Goal: Check status: Check status

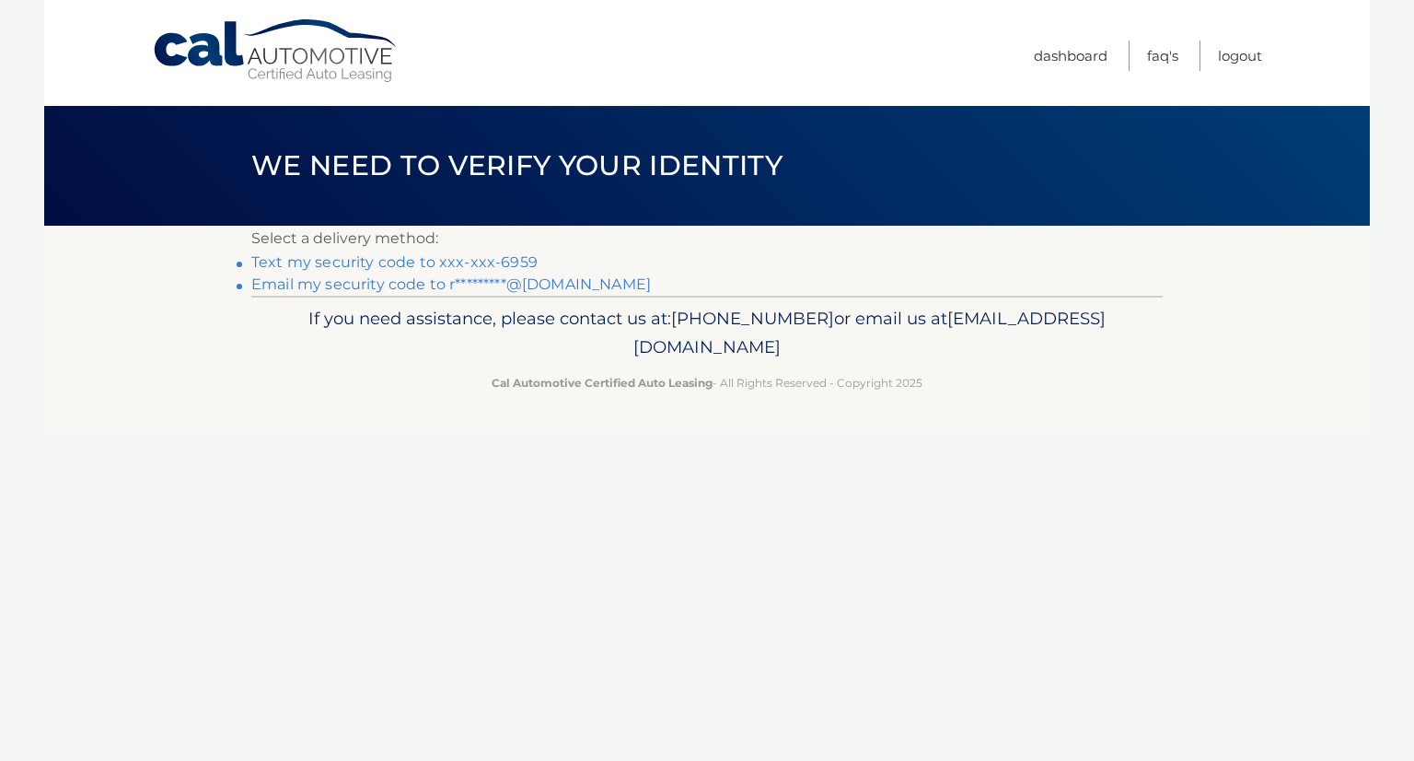
click at [425, 260] on link "Text my security code to xxx-xxx-6959" at bounding box center [394, 261] width 286 height 17
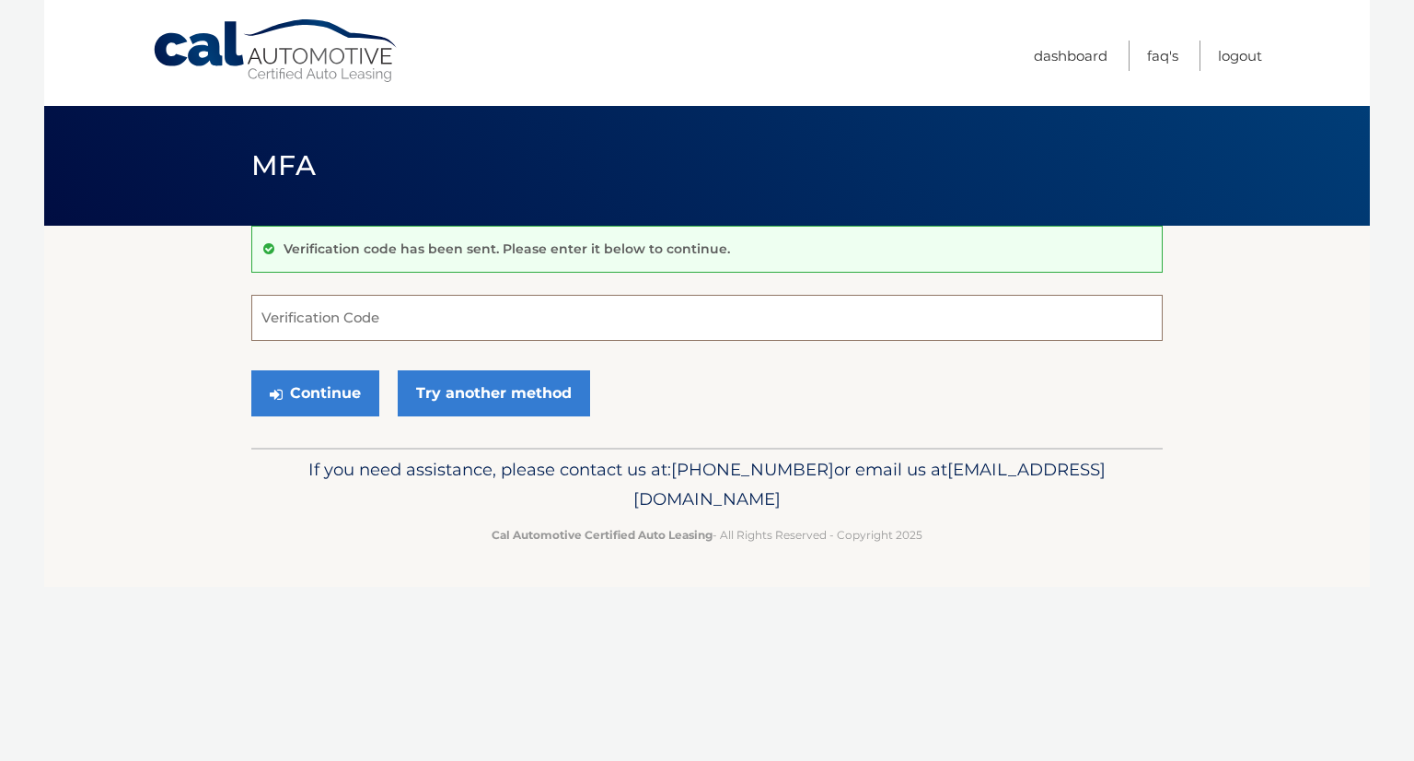
click at [407, 321] on input "Verification Code" at bounding box center [707, 318] width 912 height 46
type input "169722"
click at [295, 391] on button "Continue" at bounding box center [315, 393] width 128 height 46
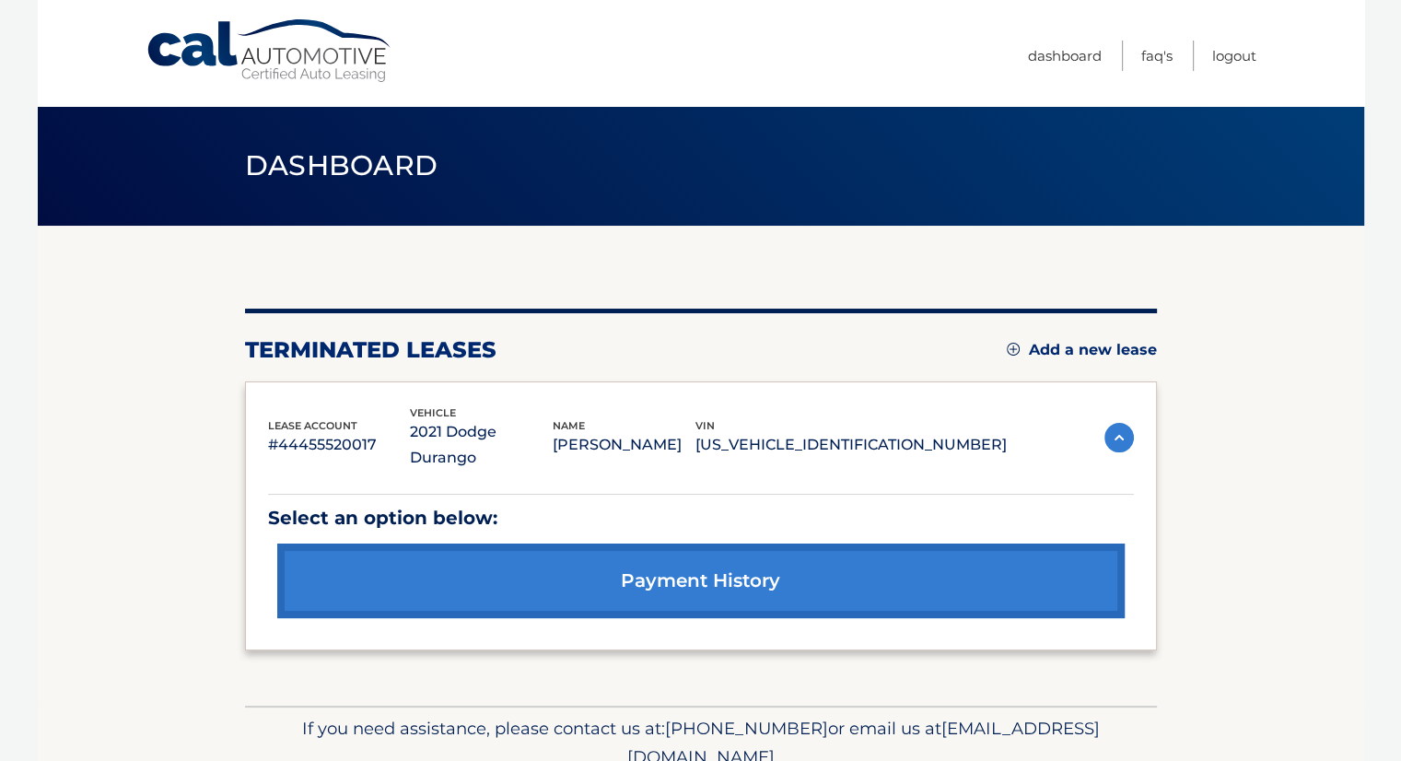
click at [646, 566] on link "payment history" at bounding box center [700, 580] width 847 height 75
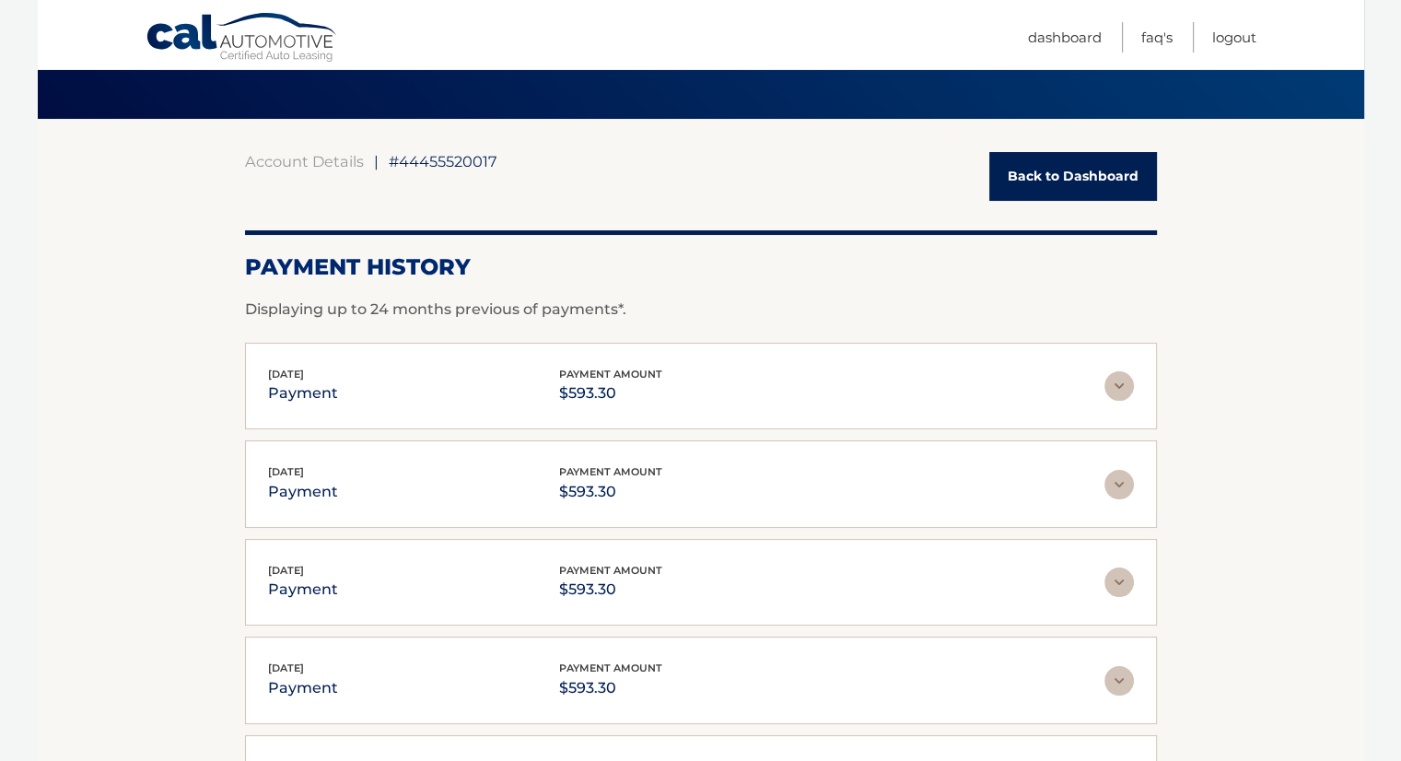
scroll to position [110, 0]
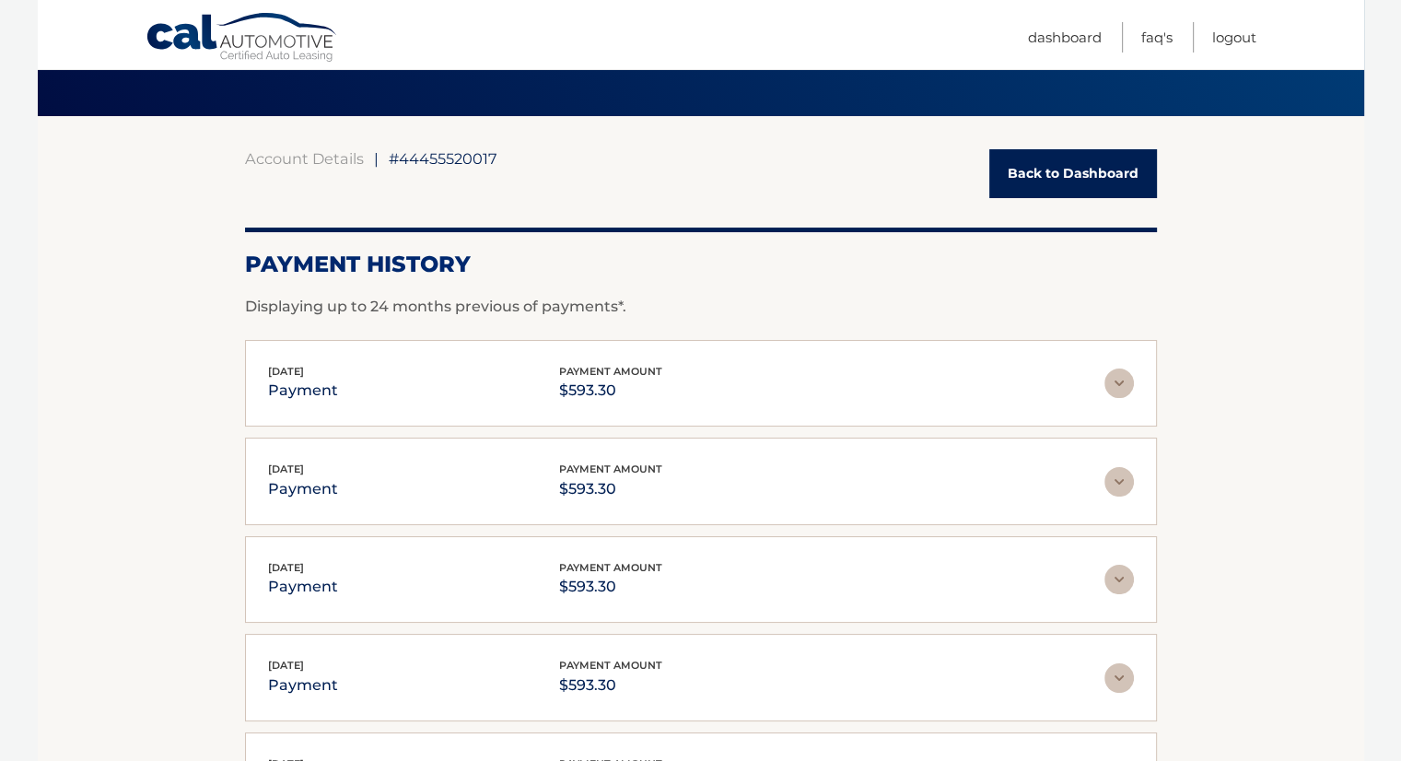
click at [1121, 384] on img at bounding box center [1118, 382] width 29 height 29
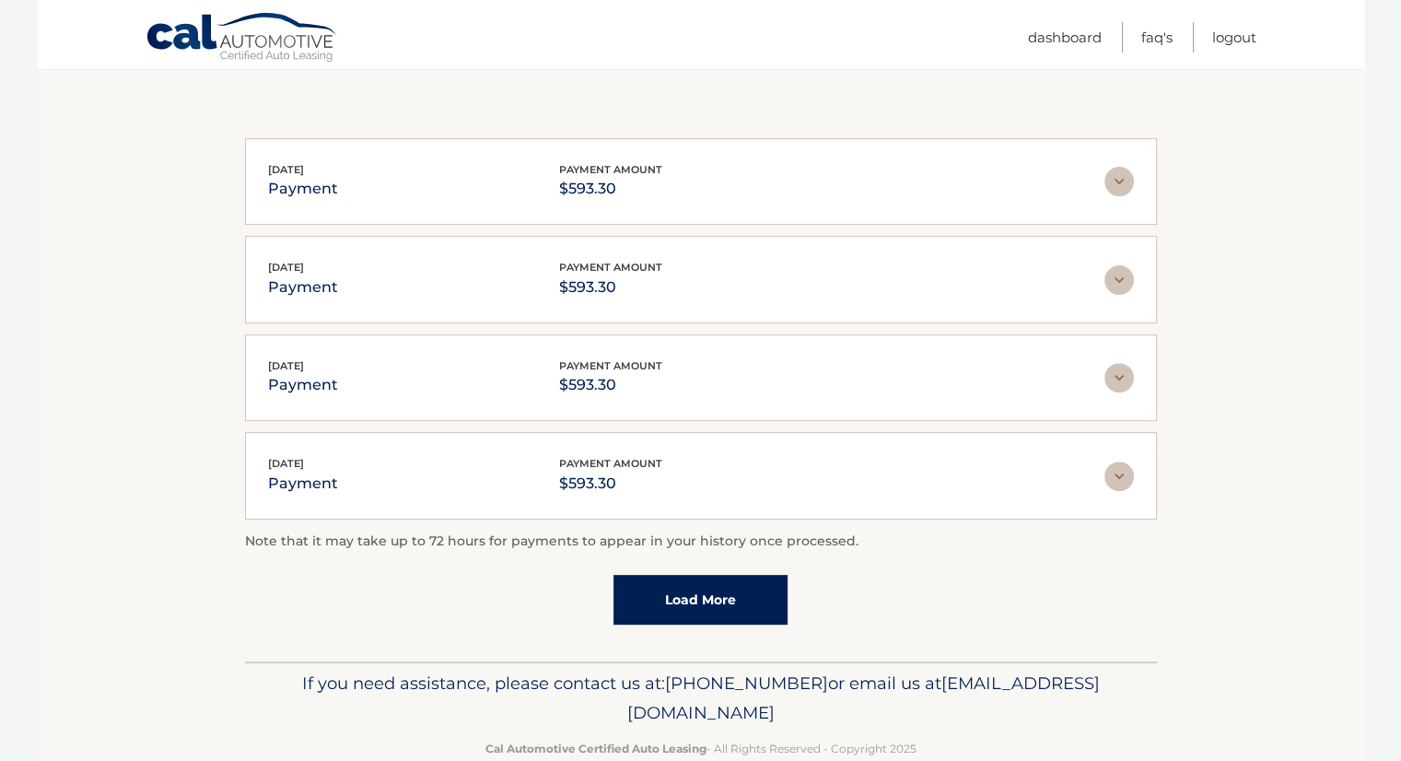
scroll to position [559, 0]
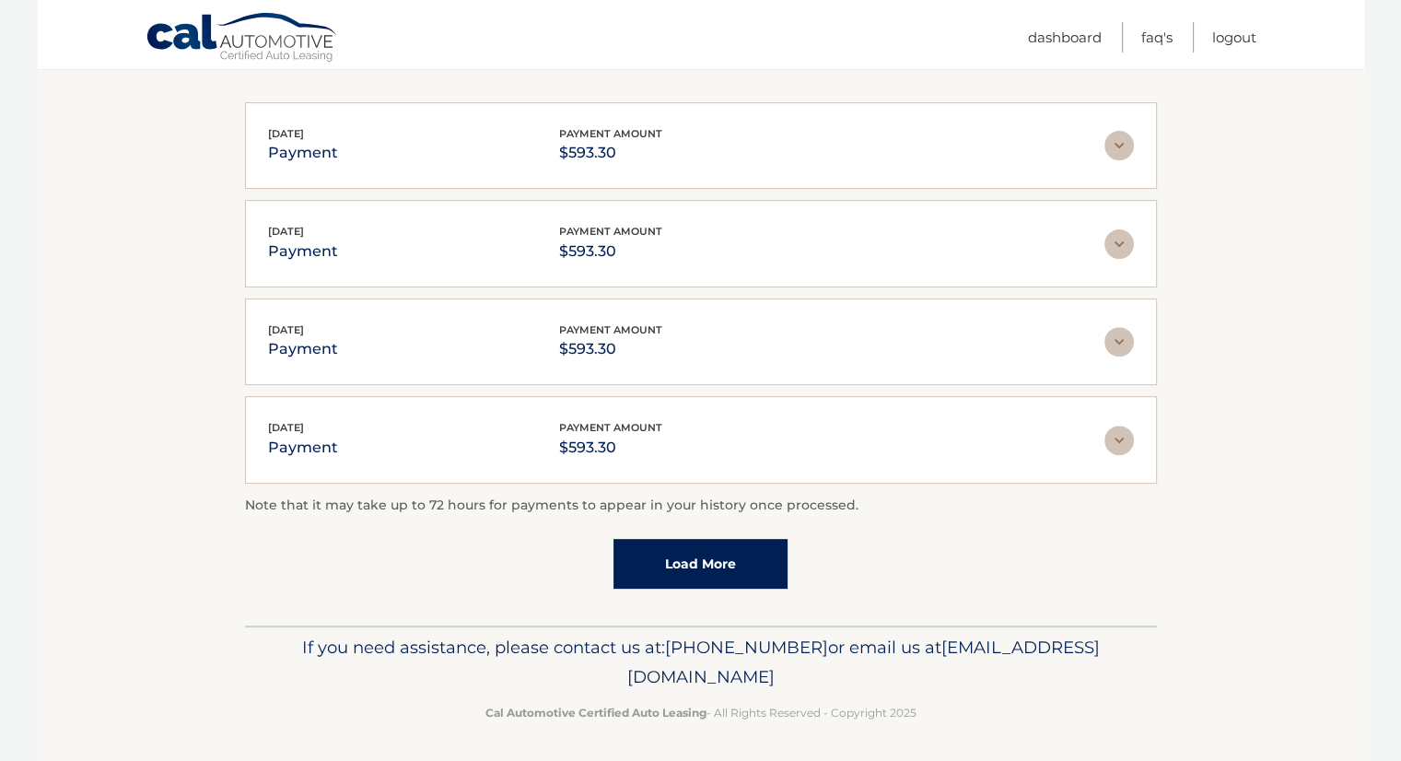
click at [722, 563] on link "Load More" at bounding box center [700, 564] width 174 height 50
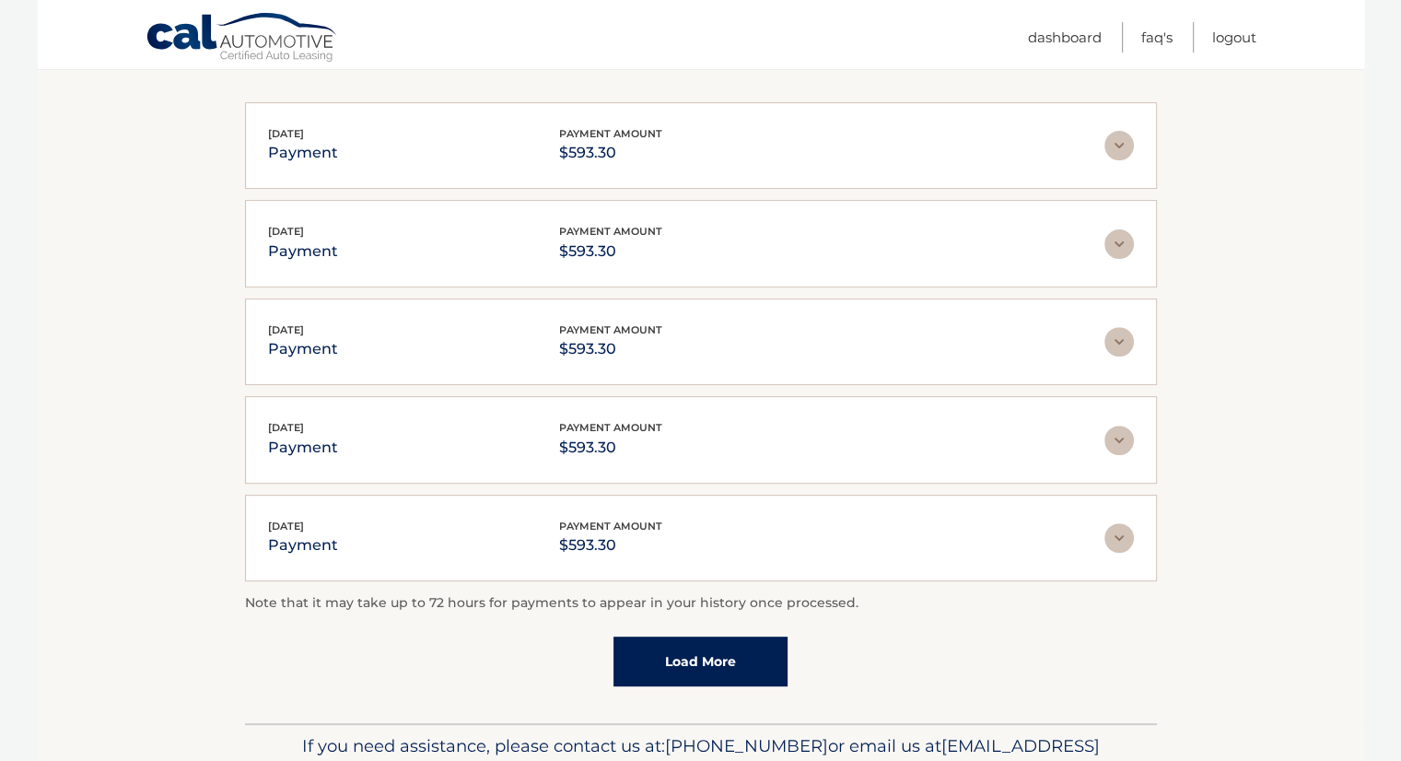
click at [754, 648] on link "Load More" at bounding box center [700, 661] width 174 height 50
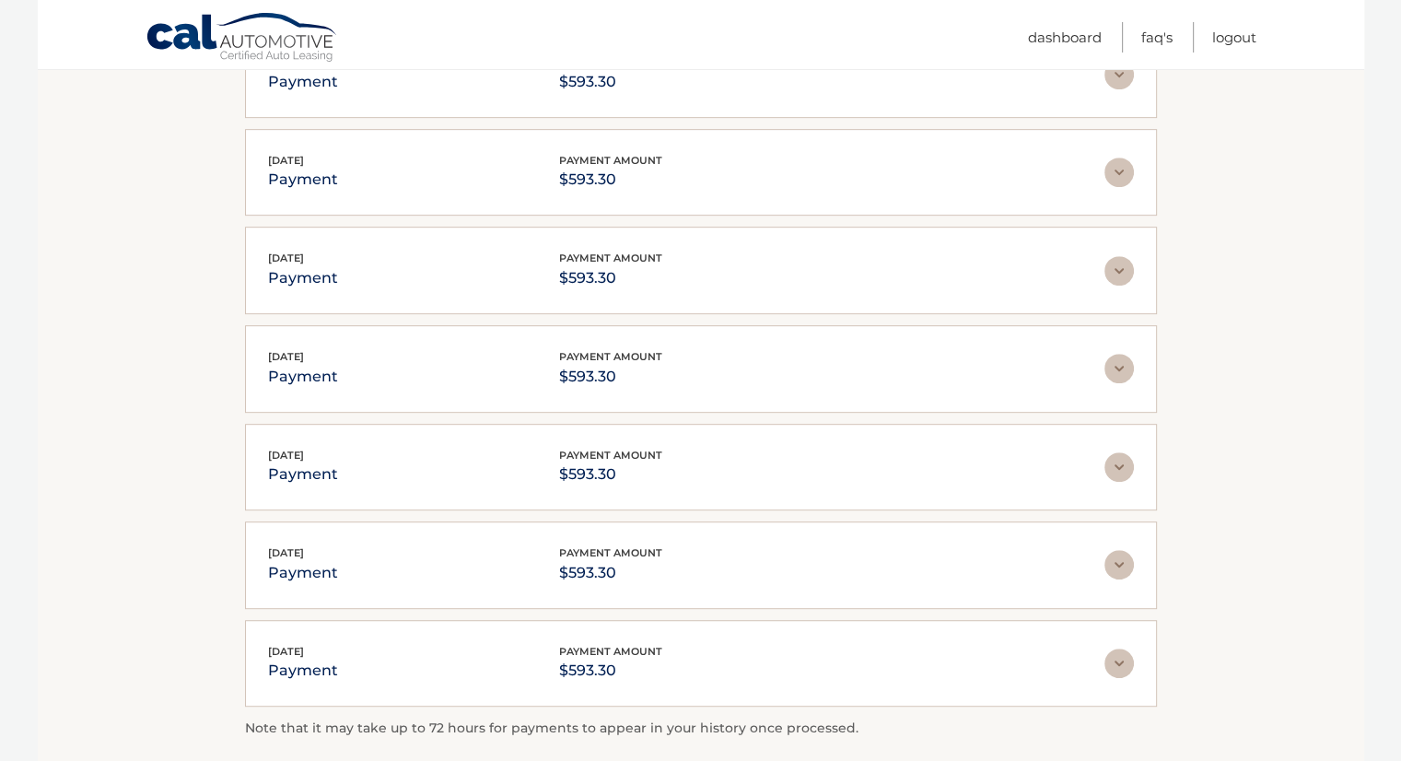
scroll to position [1142, 0]
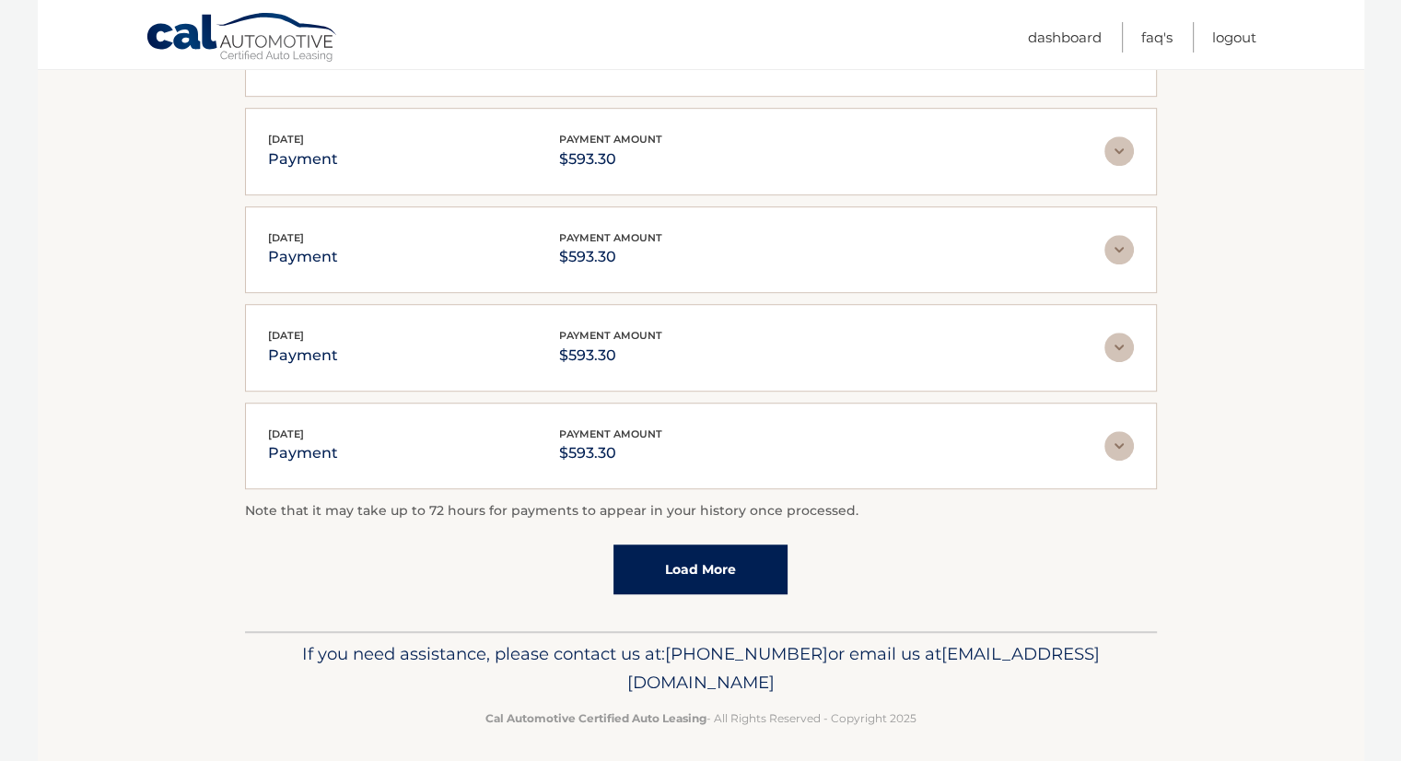
click at [695, 564] on link "Load More" at bounding box center [700, 569] width 174 height 50
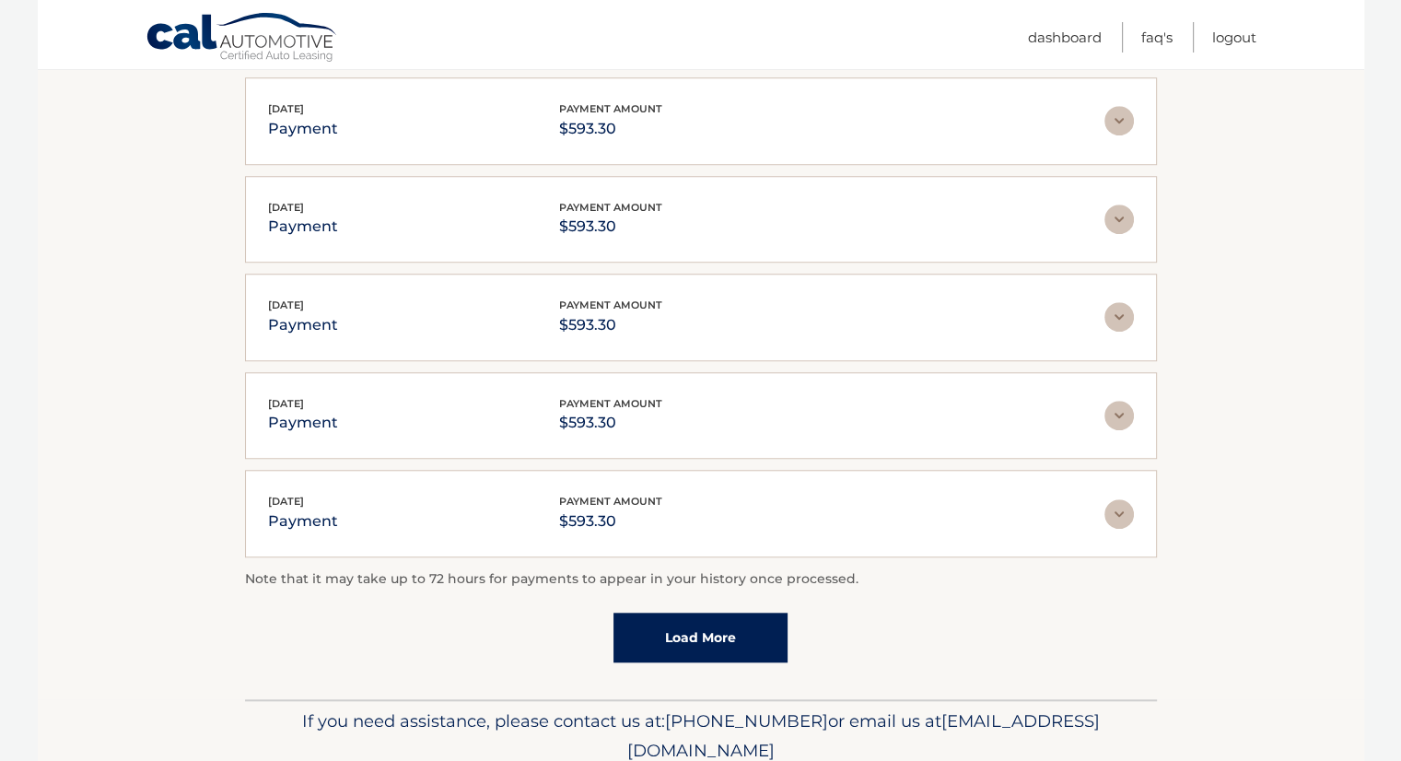
scroll to position [1628, 0]
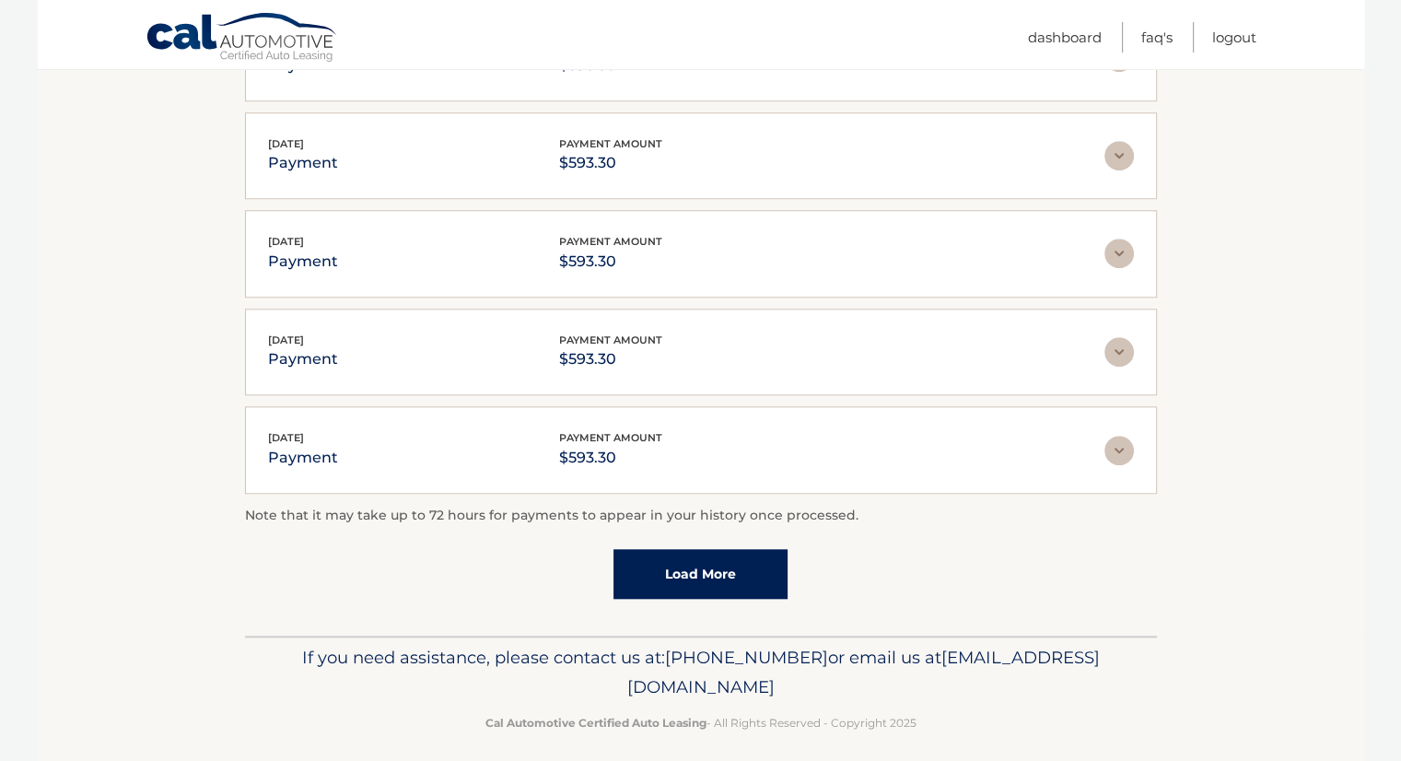
click at [701, 563] on link "Load More" at bounding box center [700, 574] width 174 height 50
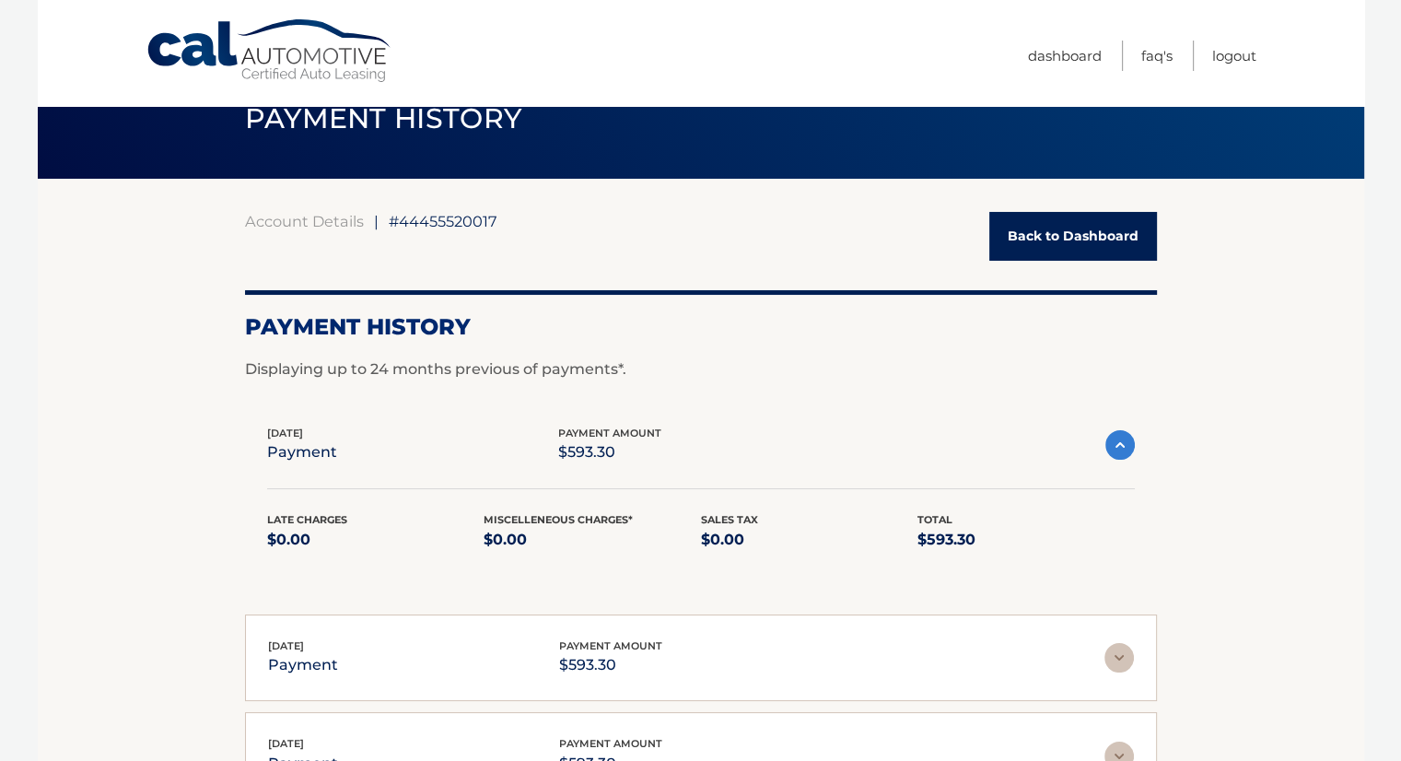
scroll to position [44, 0]
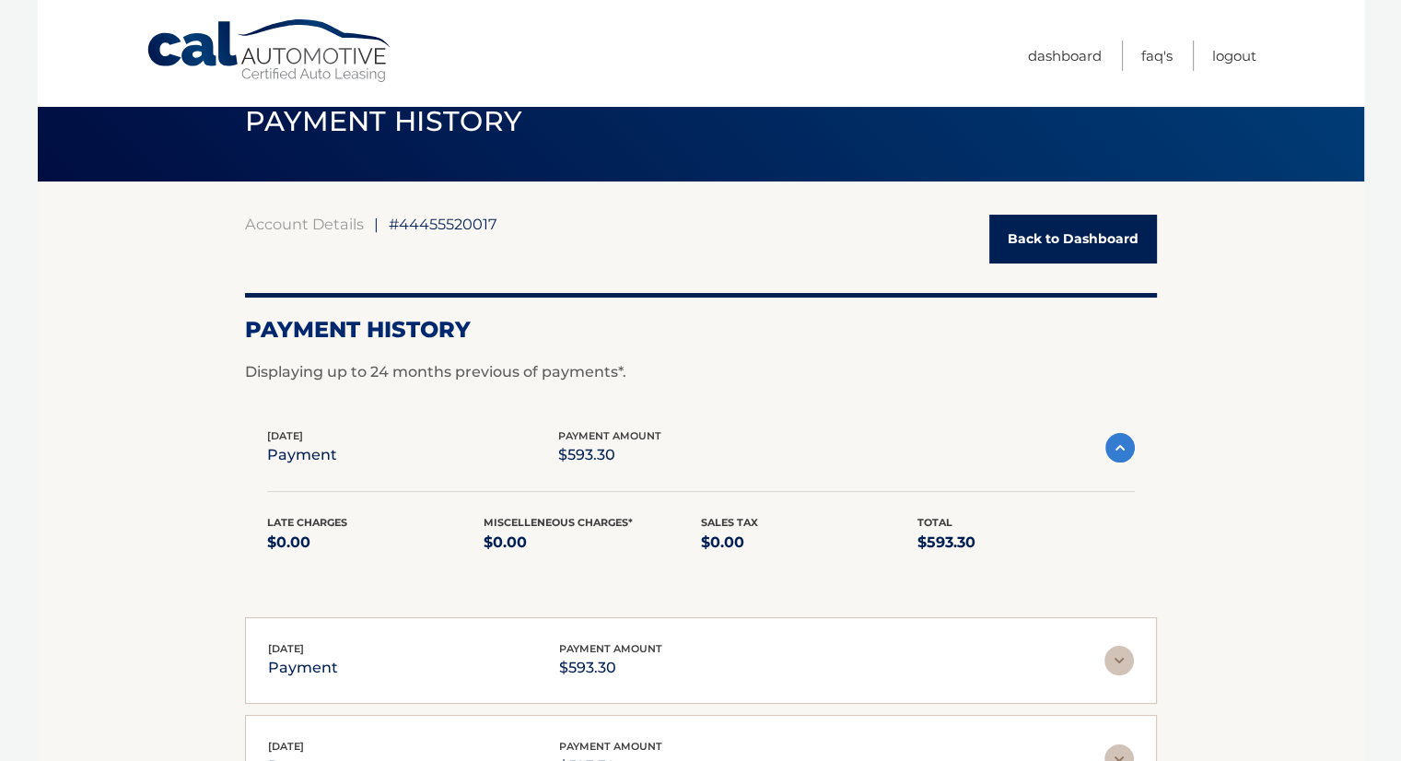
click at [1080, 238] on link "Back to Dashboard" at bounding box center [1073, 239] width 168 height 49
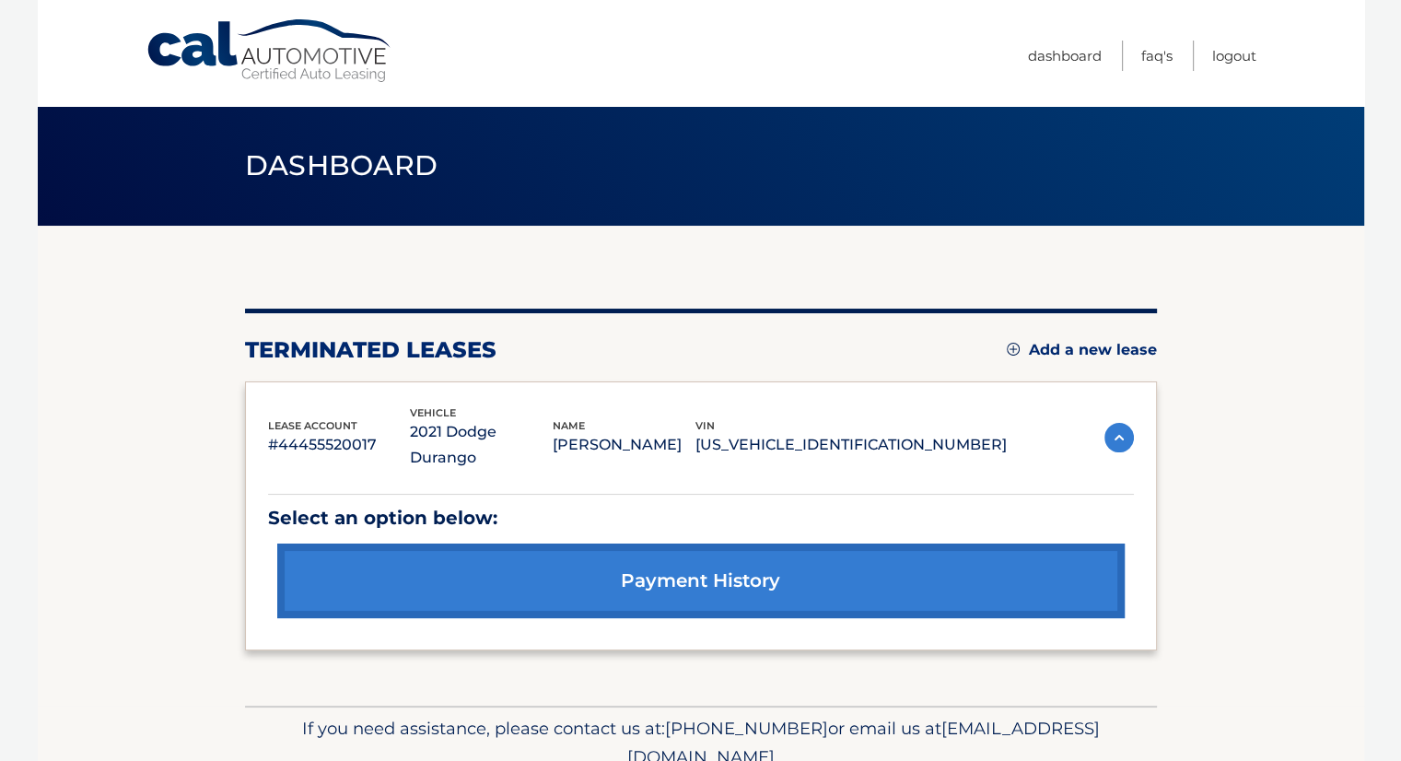
scroll to position [56, 0]
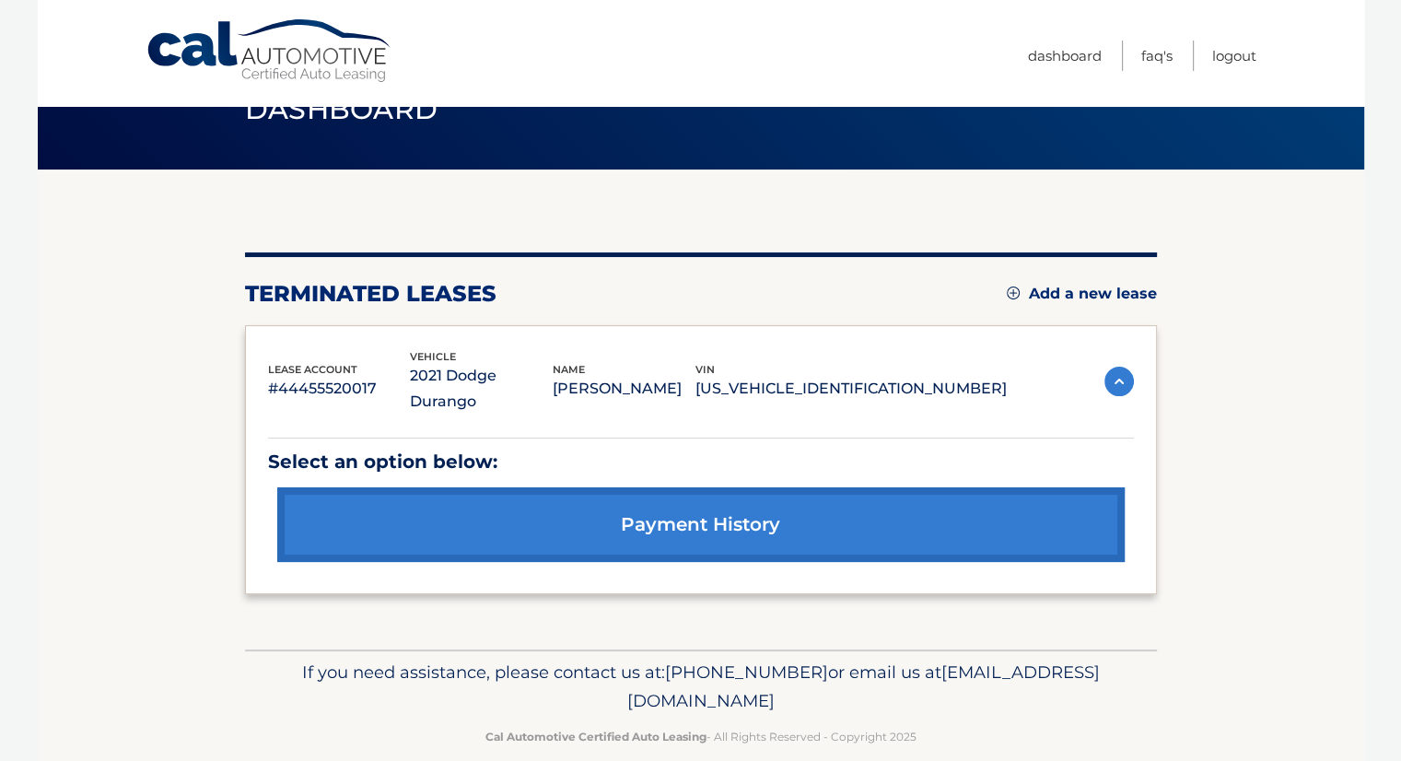
click at [1118, 369] on img at bounding box center [1118, 380] width 29 height 29
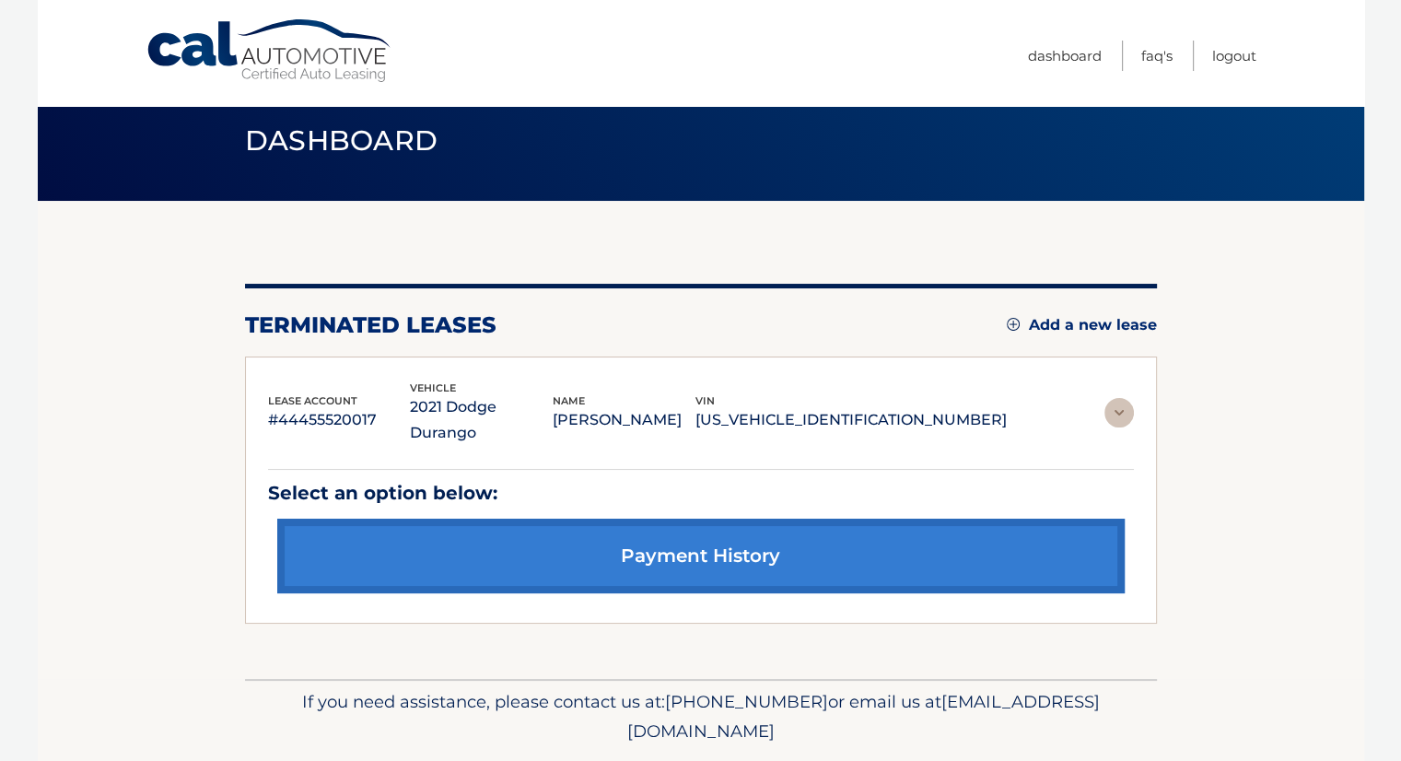
scroll to position [0, 0]
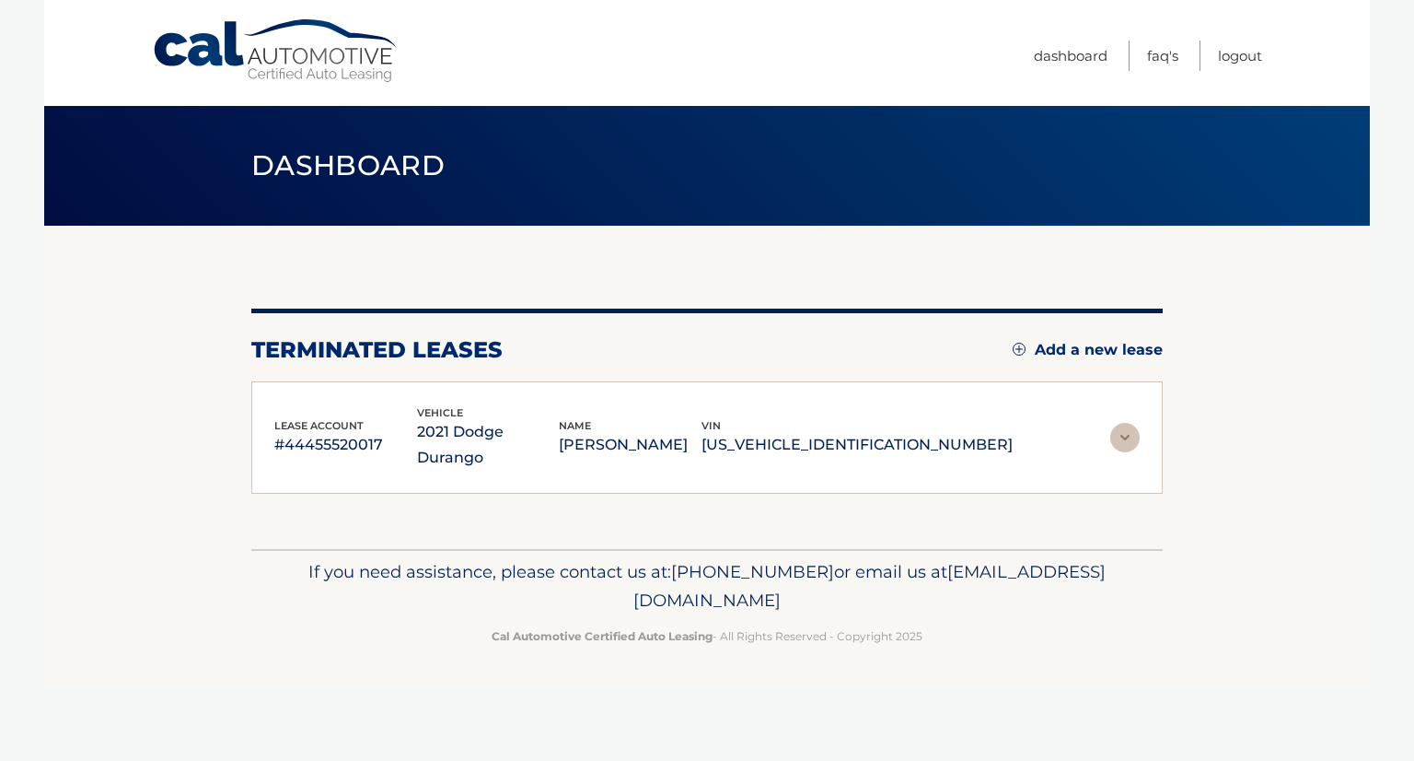
click at [1120, 428] on img at bounding box center [1125, 437] width 29 height 29
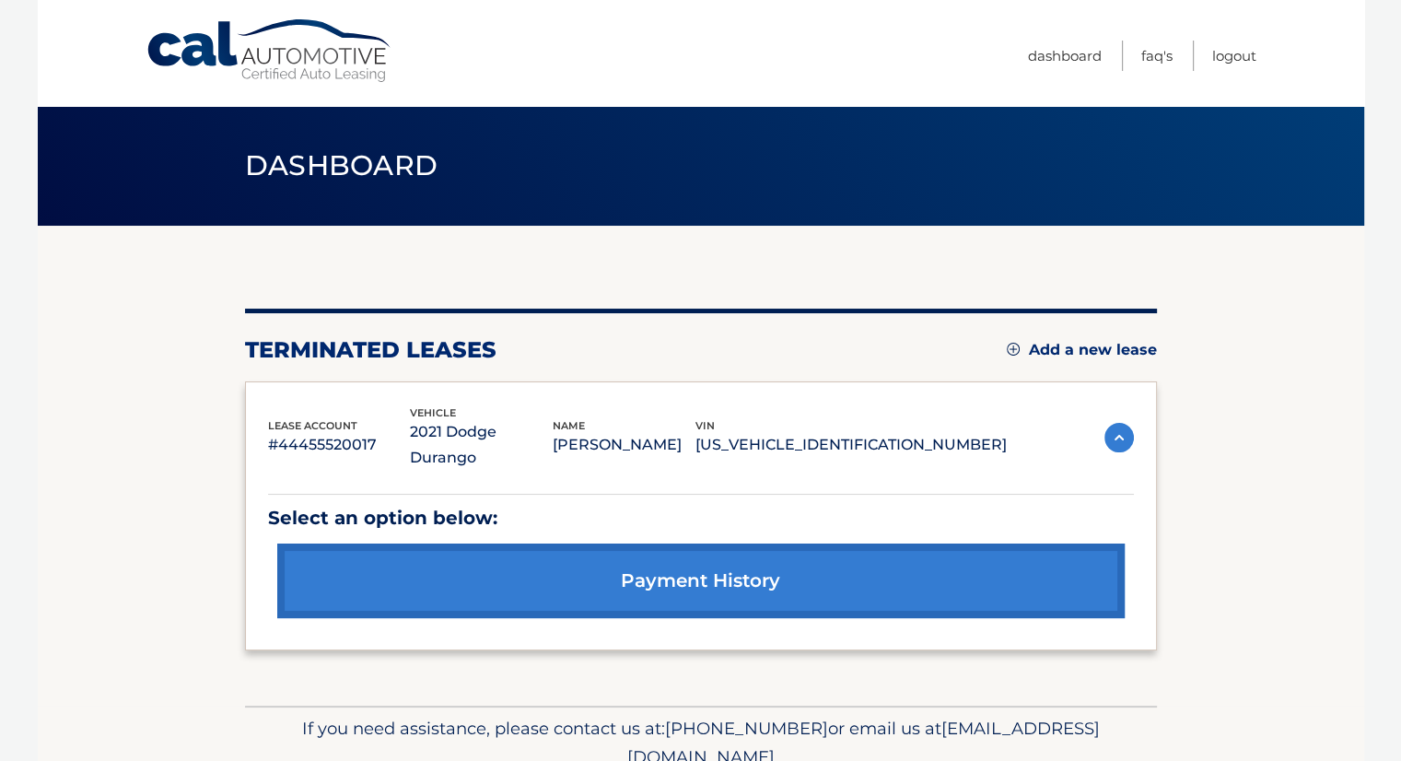
click at [912, 559] on link "payment history" at bounding box center [700, 580] width 847 height 75
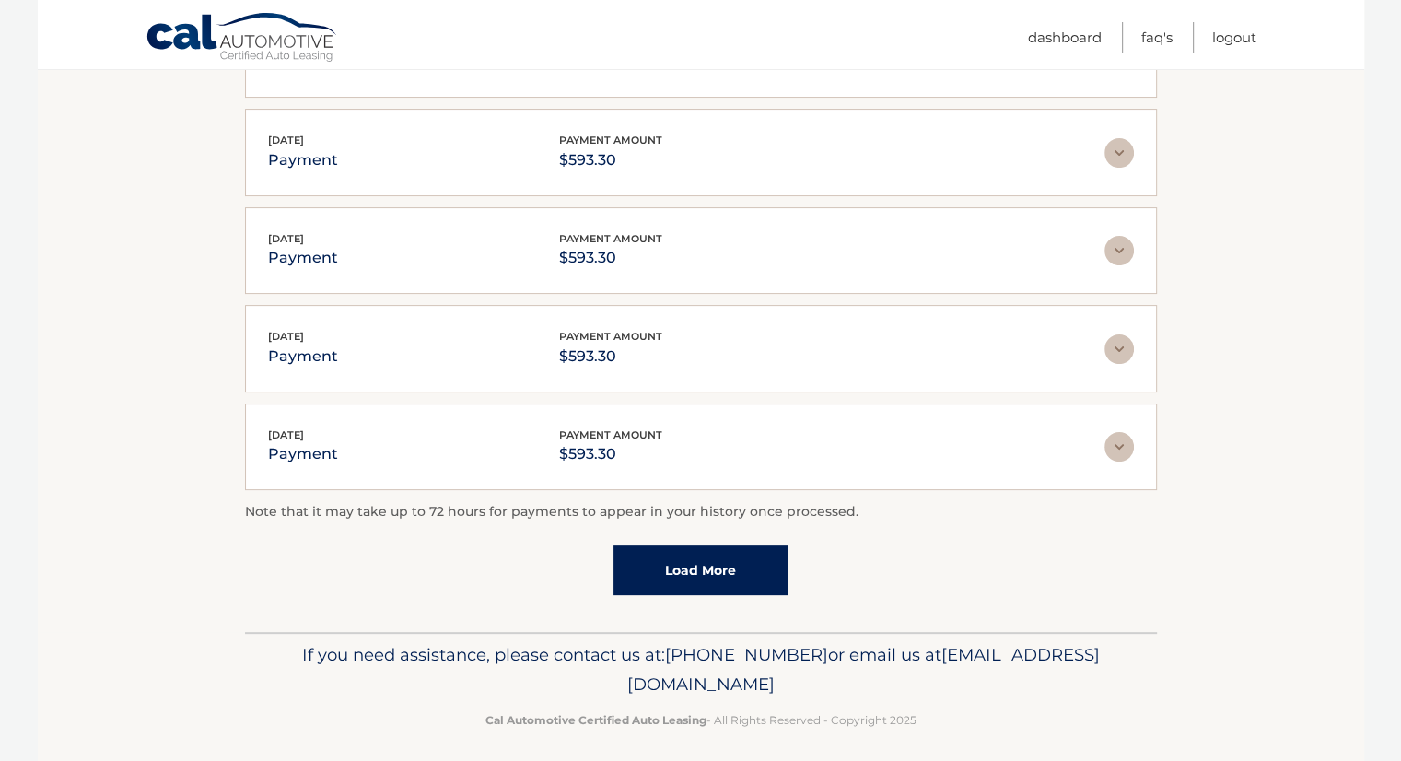
scroll to position [438, 0]
click at [706, 567] on link "Load More" at bounding box center [700, 570] width 174 height 50
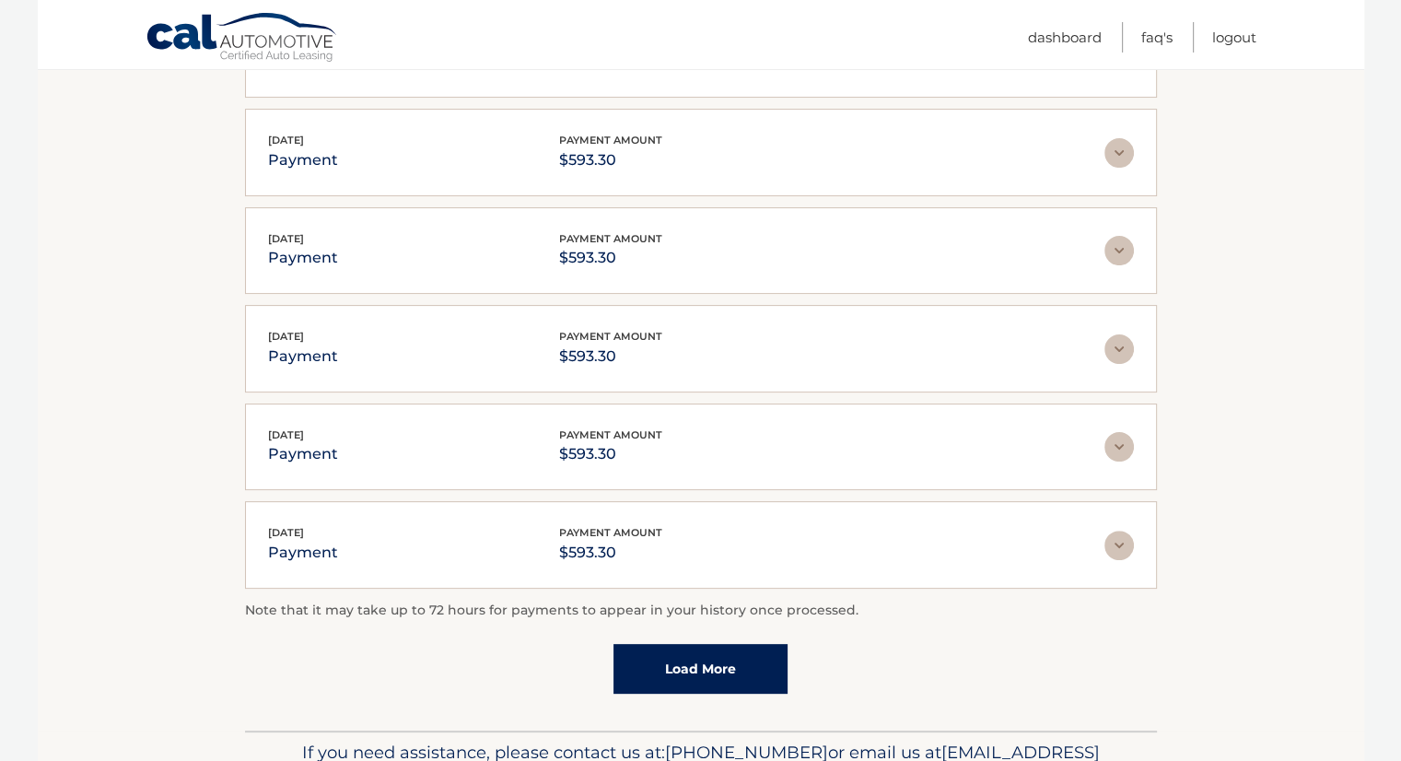
click at [717, 658] on link "Load More" at bounding box center [700, 669] width 174 height 50
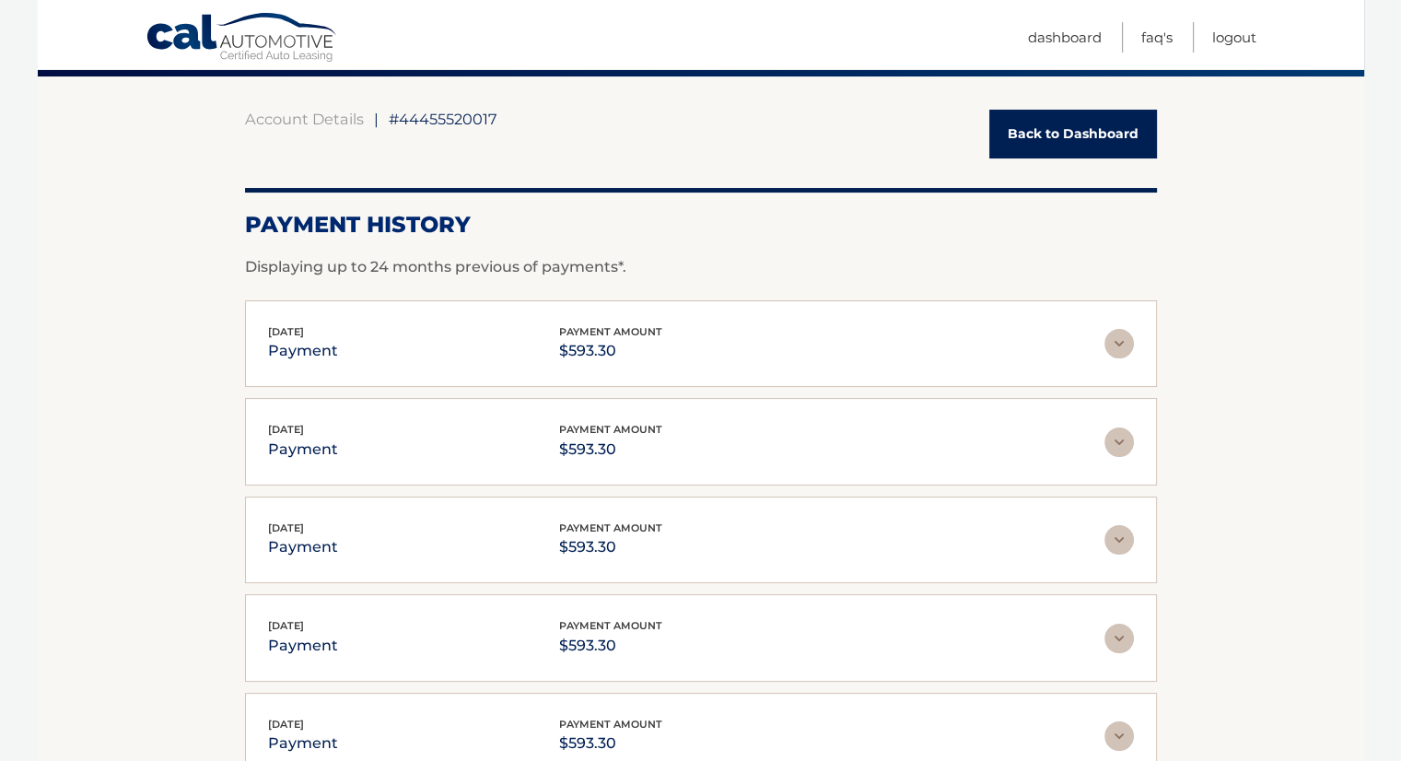
scroll to position [0, 0]
